Goal: Task Accomplishment & Management: Use online tool/utility

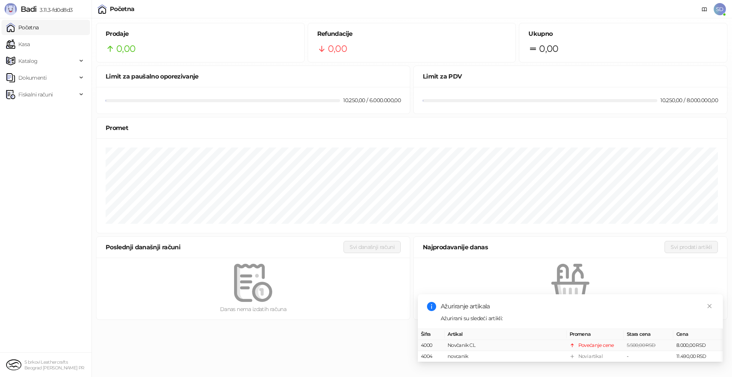
click at [453, 340] on td "Novčanik CL" at bounding box center [505, 345] width 122 height 11
click at [30, 47] on link "Kasa" at bounding box center [18, 44] width 24 height 15
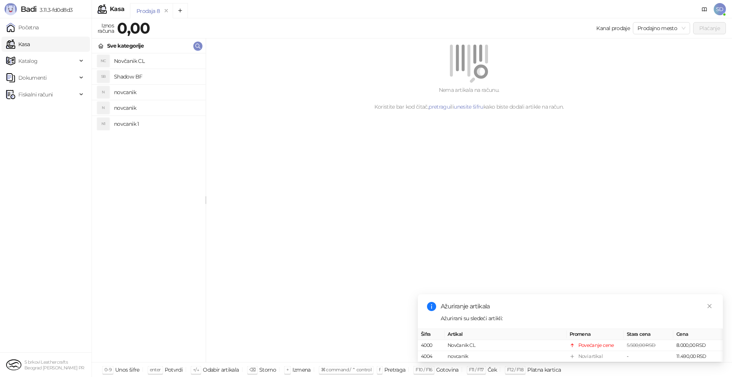
click at [145, 11] on div "Prodaja 8" at bounding box center [147, 11] width 23 height 8
click at [39, 23] on link "Početna" at bounding box center [22, 27] width 33 height 15
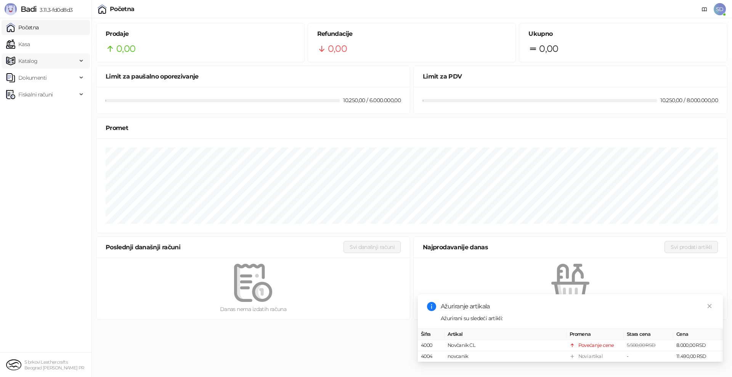
click at [35, 66] on span "Katalog" at bounding box center [27, 60] width 19 height 15
click at [33, 161] on span "Fiskalni računi" at bounding box center [35, 162] width 34 height 15
click at [32, 177] on link "Izdati računi" at bounding box center [30, 179] width 42 height 15
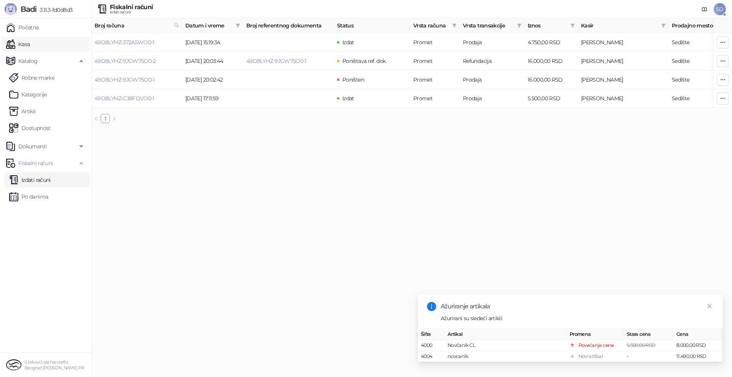
click at [30, 43] on link "Kasa" at bounding box center [18, 44] width 24 height 15
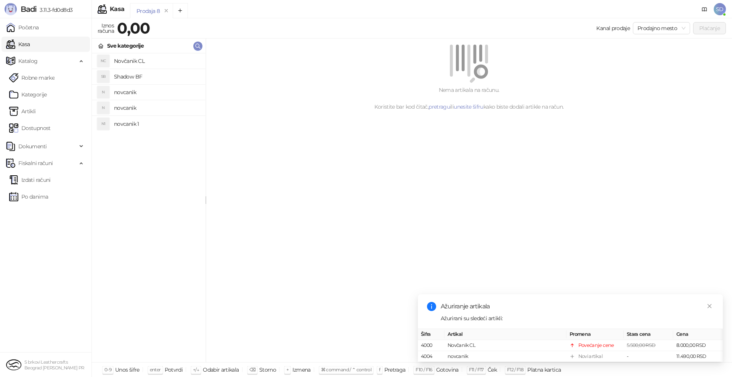
click at [131, 56] on h4 "Novčanik CL" at bounding box center [156, 61] width 85 height 12
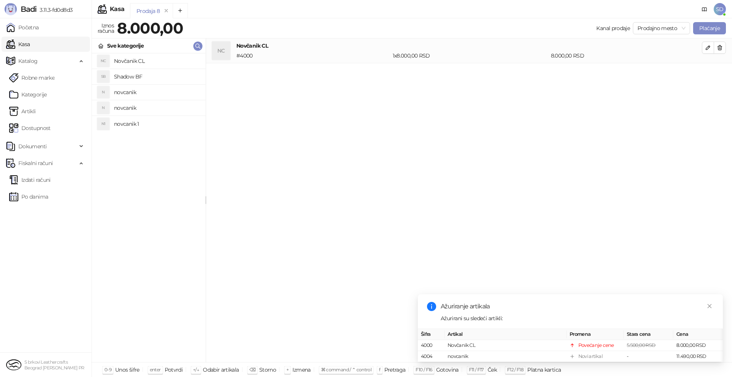
click at [506, 54] on div "1 x 8.000,00 RSD" at bounding box center [470, 55] width 158 height 8
click at [704, 50] on button "button" at bounding box center [708, 48] width 12 height 12
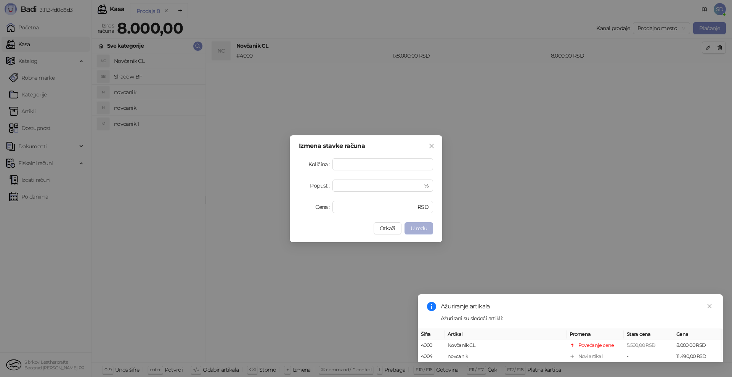
click at [424, 225] on span "U redu" at bounding box center [418, 228] width 16 height 7
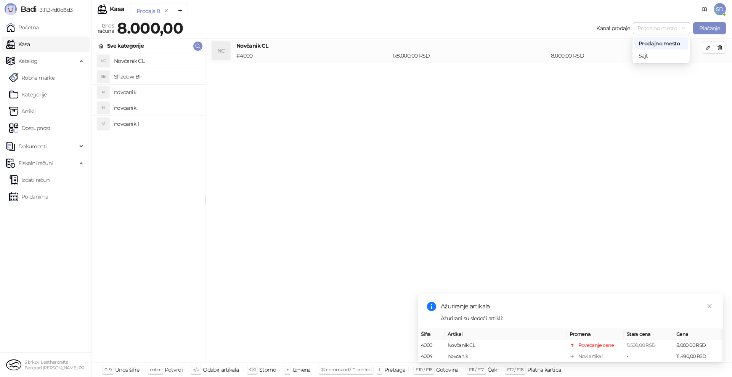
click at [686, 30] on div "Prodajno mesto" at bounding box center [661, 28] width 57 height 12
click at [704, 29] on button "Plaćanje" at bounding box center [709, 28] width 33 height 12
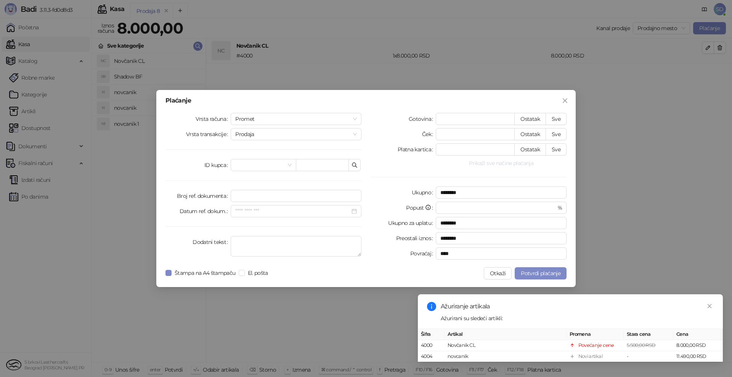
click at [502, 164] on button "Prikaži sve načine plaćanja" at bounding box center [501, 163] width 131 height 9
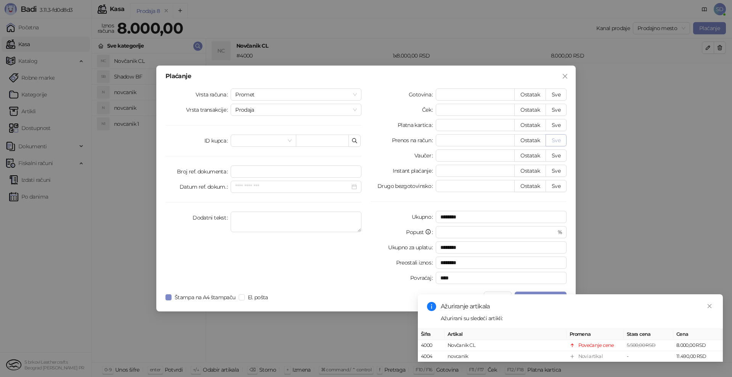
click at [551, 139] on button "Sve" at bounding box center [555, 140] width 21 height 12
type input "****"
click at [710, 303] on icon "close" at bounding box center [709, 305] width 5 height 5
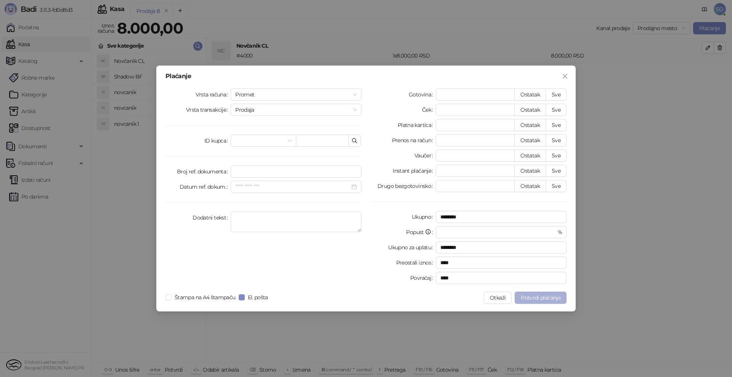
click at [528, 298] on span "Potvrdi plaćanje" at bounding box center [541, 297] width 40 height 7
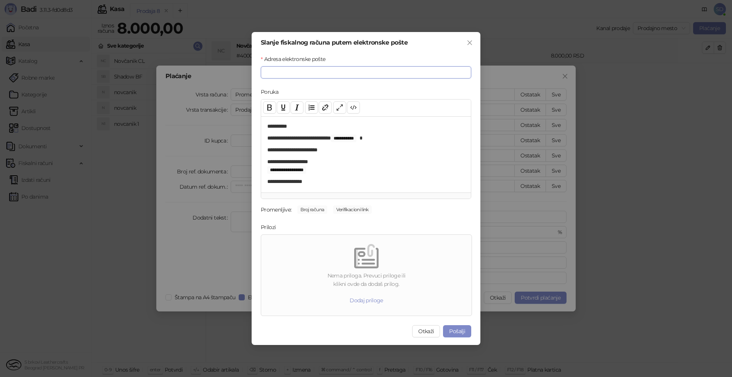
click at [376, 73] on input "Adresa elektronske pošte" at bounding box center [366, 72] width 210 height 12
type input "**********"
click at [458, 328] on button "Pošalji" at bounding box center [457, 331] width 28 height 12
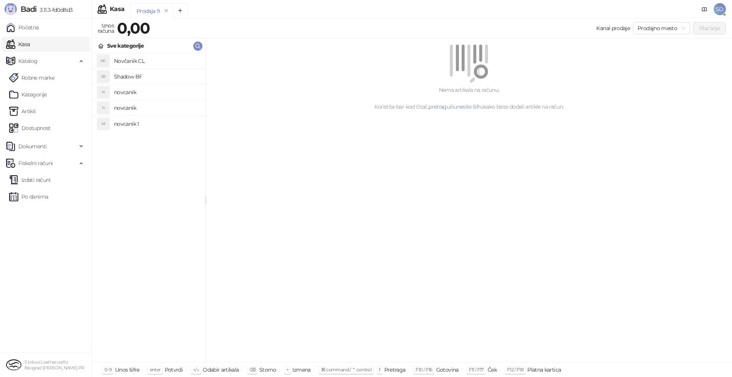
click at [138, 94] on h4 "novcanik" at bounding box center [156, 92] width 85 height 12
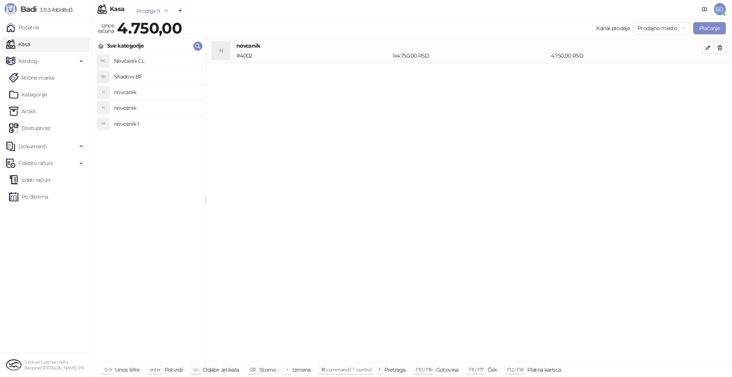
click at [127, 111] on h4 "novcanik" at bounding box center [156, 108] width 85 height 12
click at [284, 74] on h4 "novcanik" at bounding box center [468, 70] width 465 height 8
click at [704, 27] on button "Plaćanje" at bounding box center [709, 28] width 33 height 12
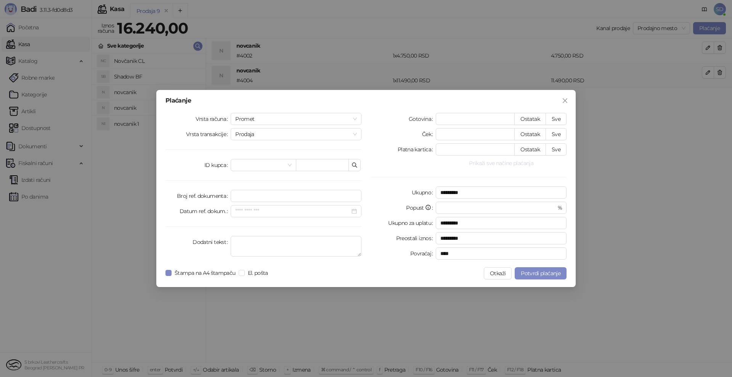
click at [495, 164] on button "Prikaži sve načine plaćanja" at bounding box center [501, 163] width 131 height 9
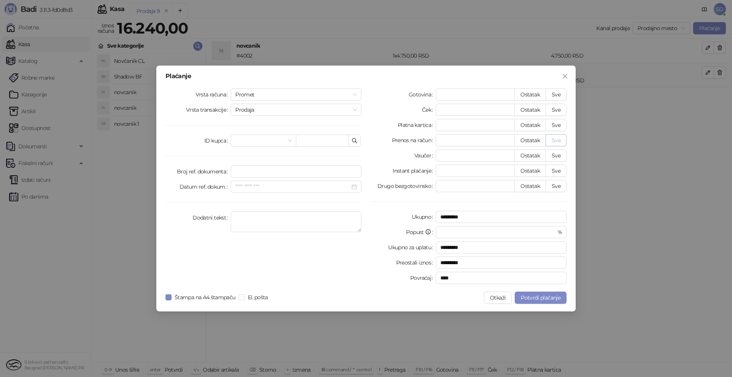
click at [556, 140] on button "Sve" at bounding box center [555, 140] width 21 height 12
type input "*****"
type input "****"
click at [494, 296] on button "Otkaži" at bounding box center [498, 298] width 28 height 12
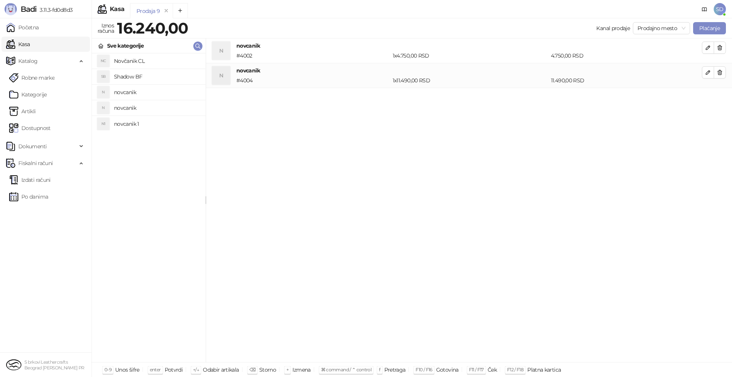
click at [673, 47] on h4 "novcanik" at bounding box center [468, 46] width 465 height 8
click at [650, 72] on h4 "novcanik" at bounding box center [468, 70] width 465 height 8
click at [720, 50] on icon "button" at bounding box center [719, 48] width 6 height 6
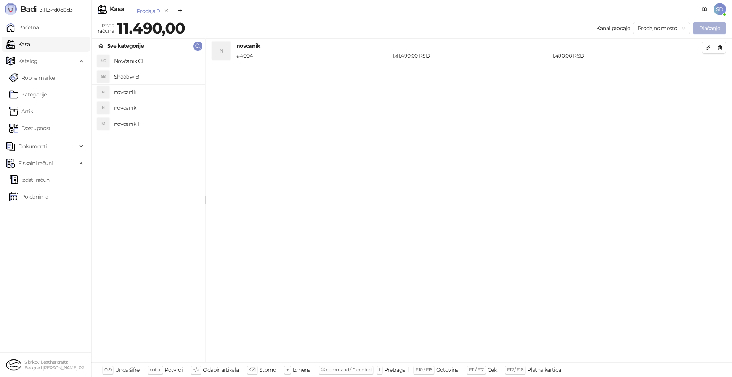
click at [700, 25] on button "Plaćanje" at bounding box center [709, 28] width 33 height 12
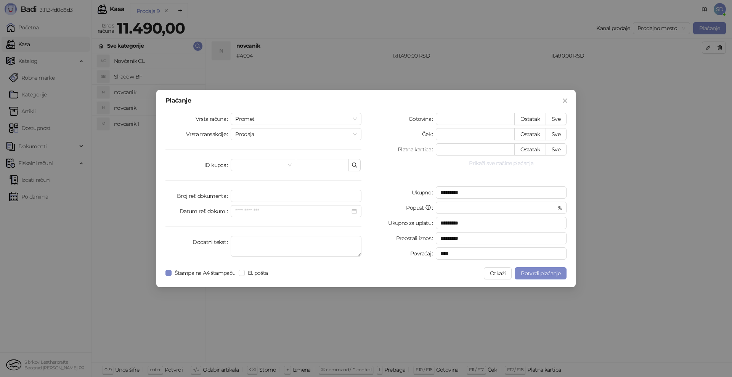
click at [518, 165] on button "Prikaži sve načine plaćanja" at bounding box center [501, 163] width 131 height 9
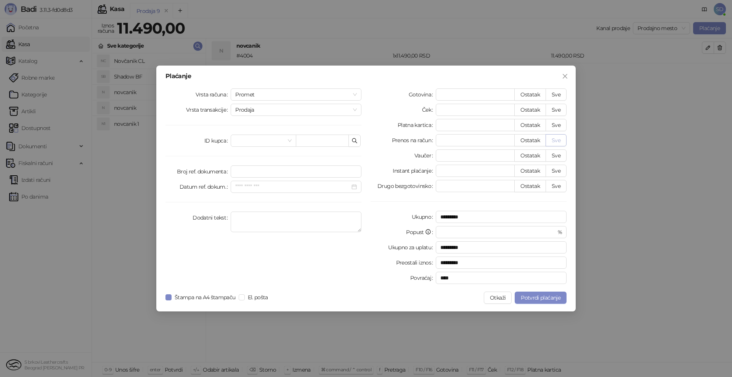
click at [553, 140] on button "Sve" at bounding box center [555, 140] width 21 height 12
type input "*****"
type input "****"
click at [547, 300] on span "Potvrdi plaćanje" at bounding box center [541, 297] width 40 height 7
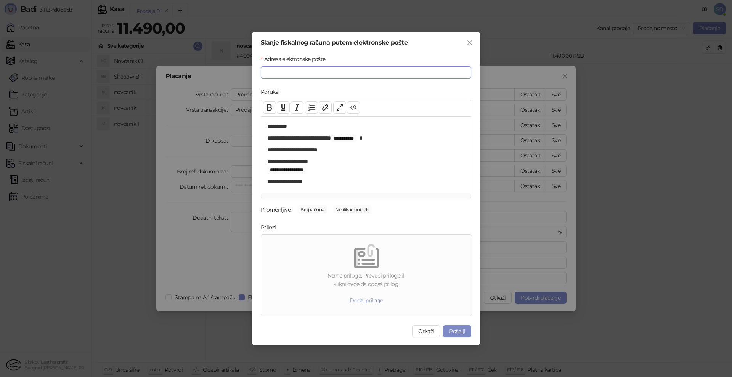
click at [368, 74] on input "Adresa elektronske pošte" at bounding box center [366, 72] width 210 height 12
type input "**********"
click at [459, 332] on button "Pošalji" at bounding box center [457, 331] width 28 height 12
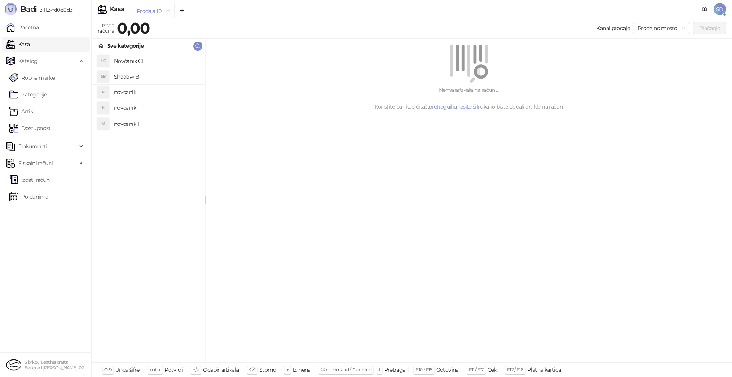
click at [129, 75] on h4 "Shadow BF" at bounding box center [156, 77] width 85 height 12
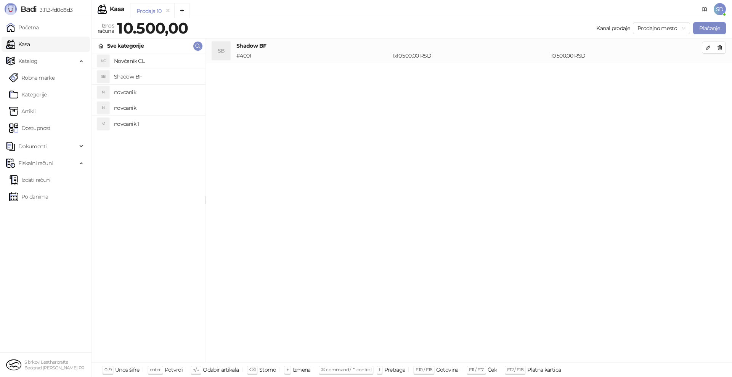
click at [128, 90] on h4 "novcanik" at bounding box center [156, 92] width 85 height 12
click at [124, 107] on h4 "novcanik" at bounding box center [156, 108] width 85 height 12
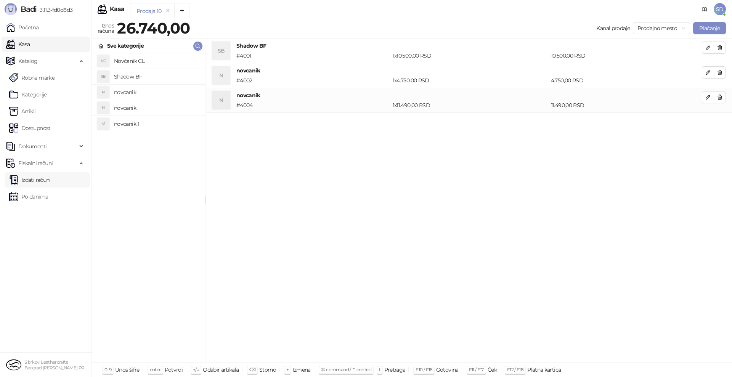
click at [33, 181] on link "Izdati računi" at bounding box center [30, 179] width 42 height 15
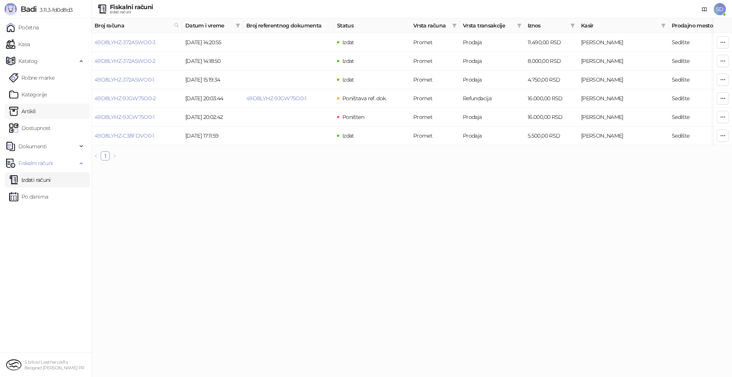
click at [36, 104] on link "Artikli" at bounding box center [22, 111] width 27 height 15
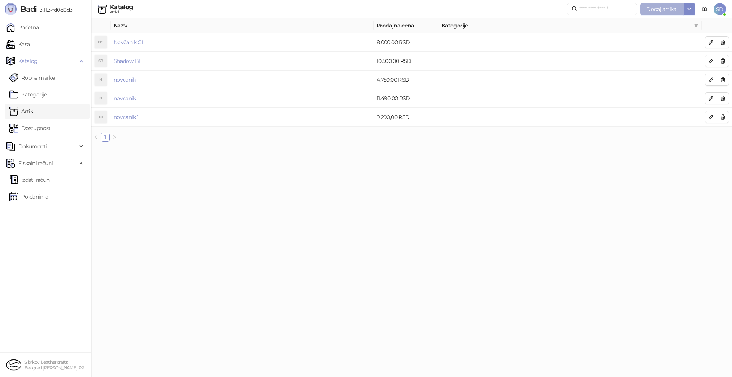
click at [651, 8] on span "Dodaj artikal" at bounding box center [661, 9] width 31 height 7
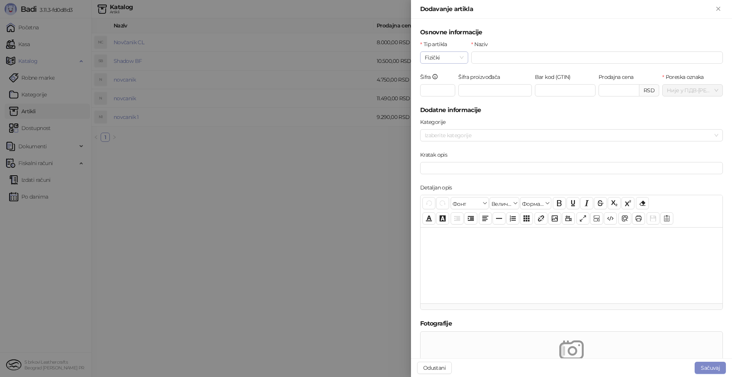
click at [462, 59] on span "Fizički" at bounding box center [444, 57] width 39 height 11
click at [485, 56] on input "Naziv" at bounding box center [597, 57] width 252 height 12
type input "**********"
click at [597, 101] on div "Prodajna cena RSD" at bounding box center [629, 89] width 64 height 33
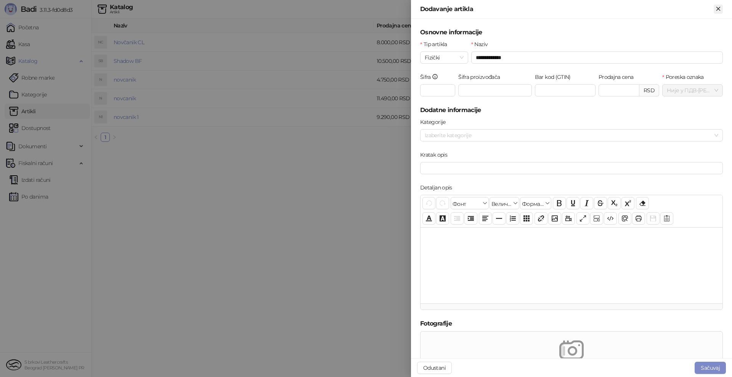
click at [716, 10] on icon "Zatvori" at bounding box center [717, 8] width 3 height 3
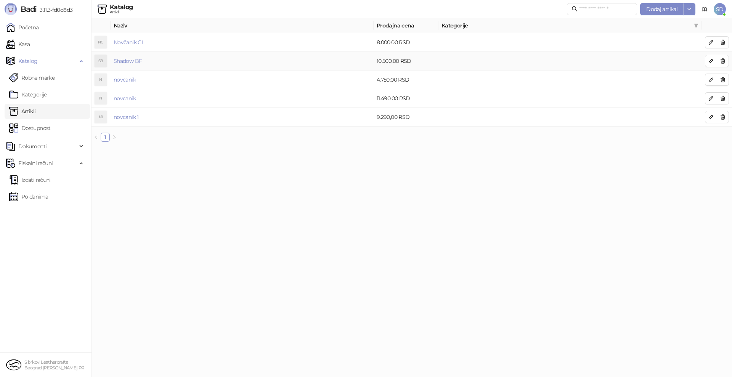
click at [397, 64] on td "10.500,00 RSD" at bounding box center [405, 61] width 65 height 19
click at [708, 62] on icon "button" at bounding box center [711, 61] width 6 height 6
